Goal: Navigation & Orientation: Find specific page/section

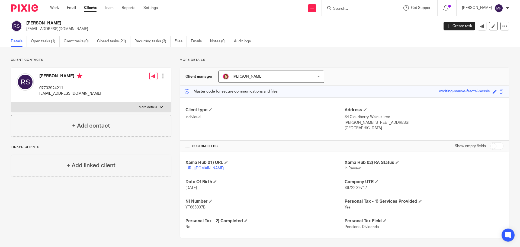
click at [360, 7] on input "Search" at bounding box center [357, 9] width 49 height 5
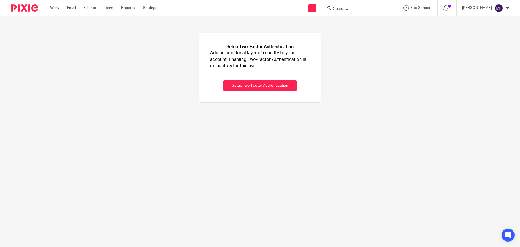
click at [27, 8] on img at bounding box center [24, 7] width 27 height 7
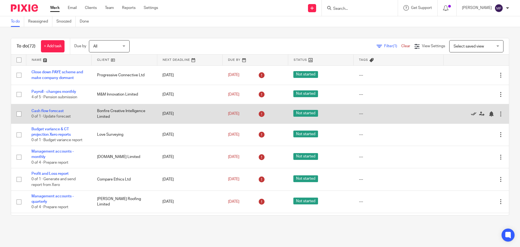
click at [471, 113] on icon at bounding box center [473, 113] width 5 height 5
